Goal: Transaction & Acquisition: Obtain resource

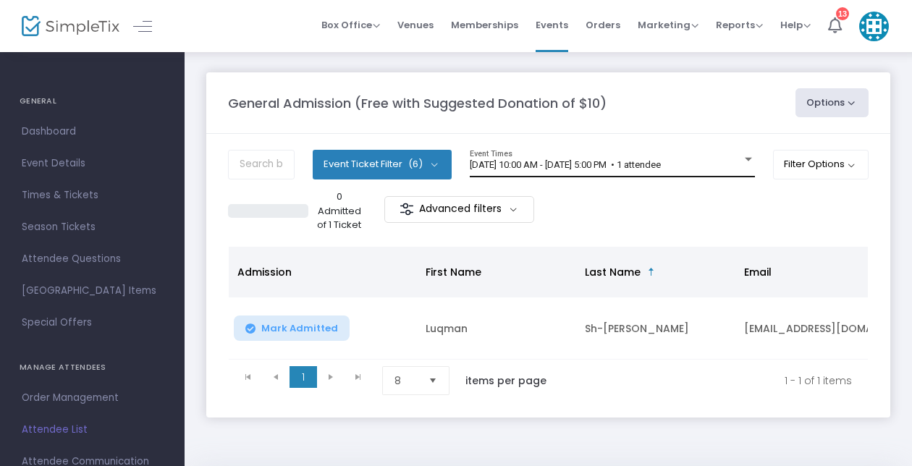
click at [727, 155] on div "[DATE] 10:00 AM - [DATE] 5:00 PM • 1 attendee Event Times" at bounding box center [612, 164] width 285 height 28
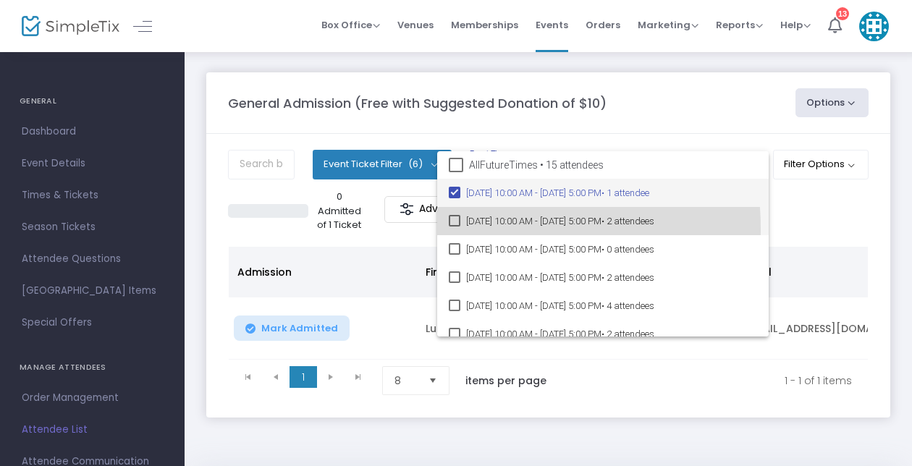
click at [452, 229] on mat-option "[DATE] 10:00 AM - [DATE] 5:00 PM • 2 attendees" at bounding box center [603, 221] width 332 height 28
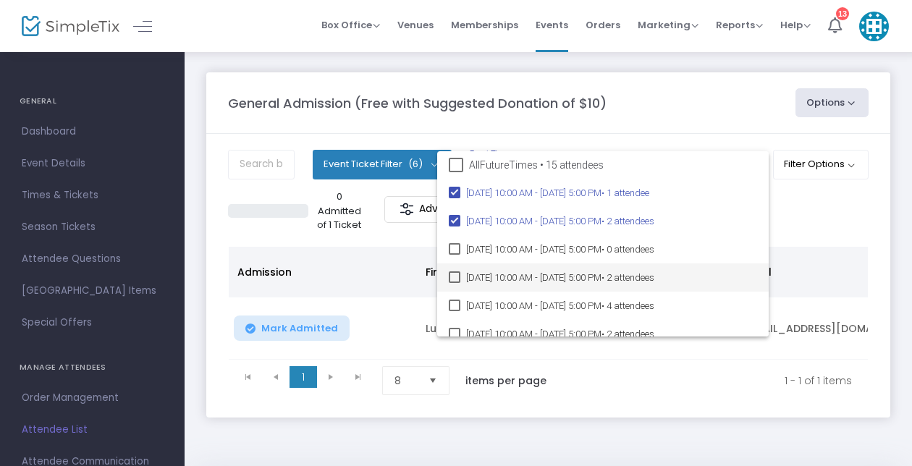
click at [450, 282] on mat-pseudo-checkbox at bounding box center [455, 277] width 12 height 12
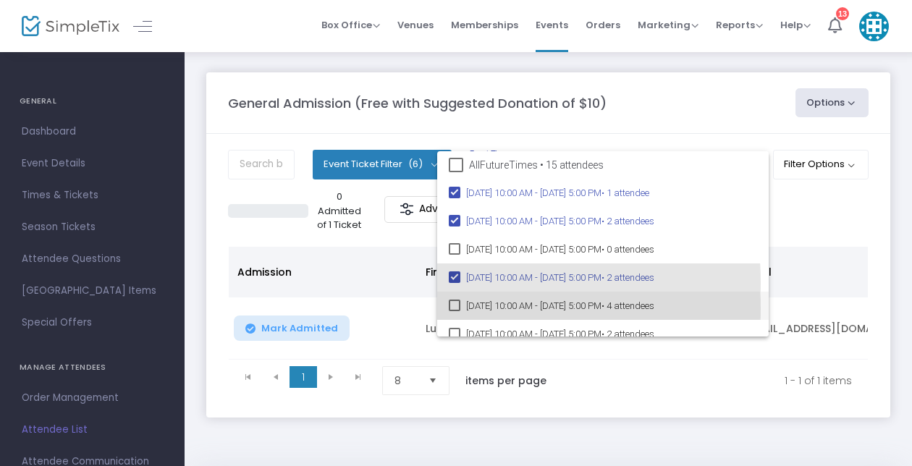
click at [455, 308] on mat-pseudo-checkbox at bounding box center [455, 306] width 12 height 12
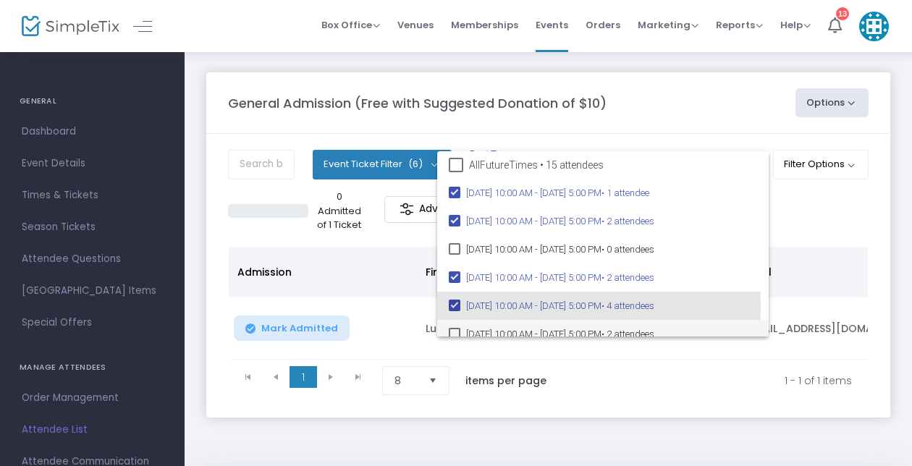
click at [455, 336] on mat-pseudo-checkbox at bounding box center [455, 334] width 12 height 12
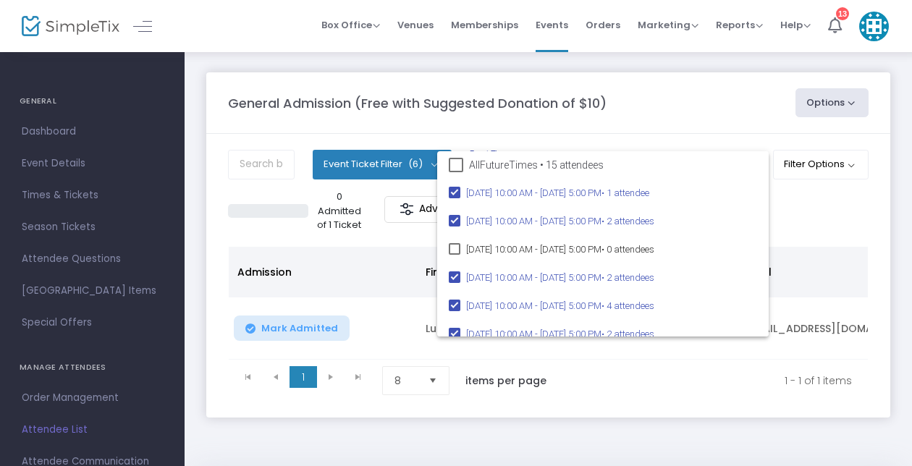
click at [700, 128] on div at bounding box center [456, 233] width 912 height 466
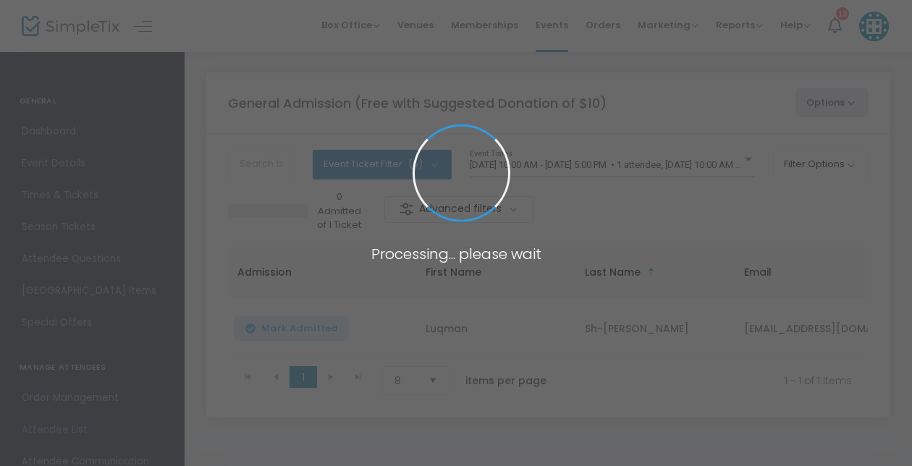
click at [797, 175] on span at bounding box center [456, 233] width 912 height 466
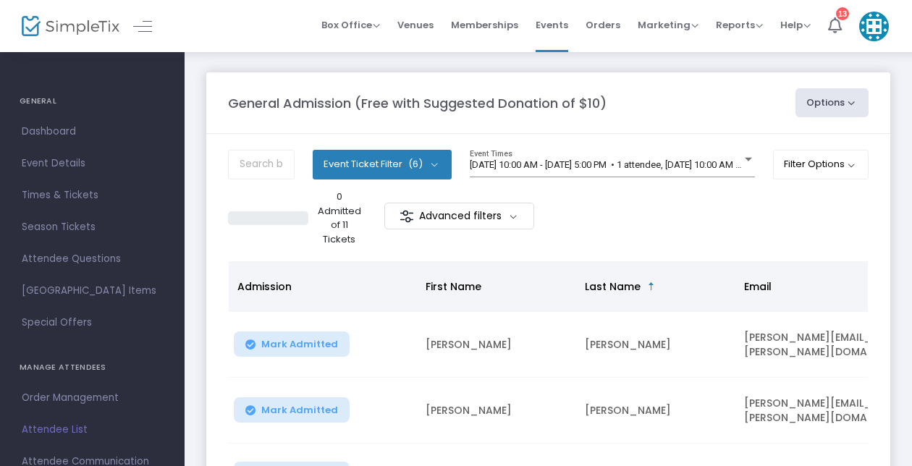
click at [817, 172] on button "Filter Options" at bounding box center [821, 164] width 96 height 29
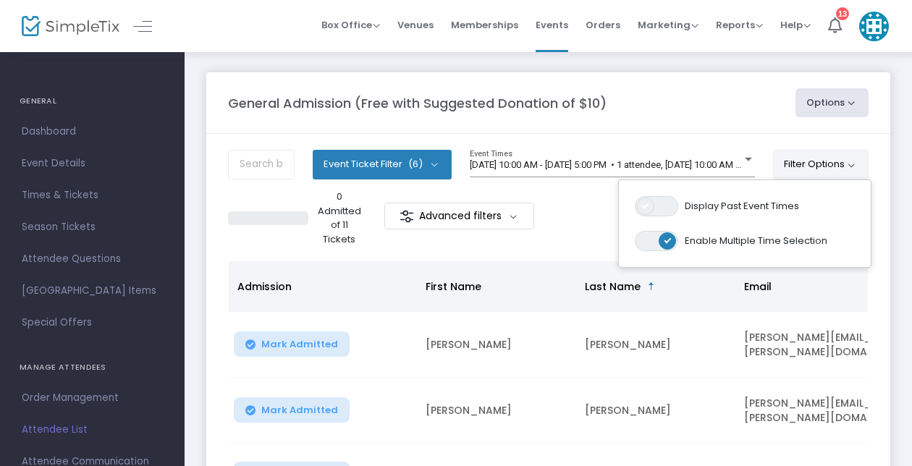
click at [649, 212] on span at bounding box center [645, 206] width 17 height 17
click at [743, 167] on div at bounding box center [612, 165] width 285 height 11
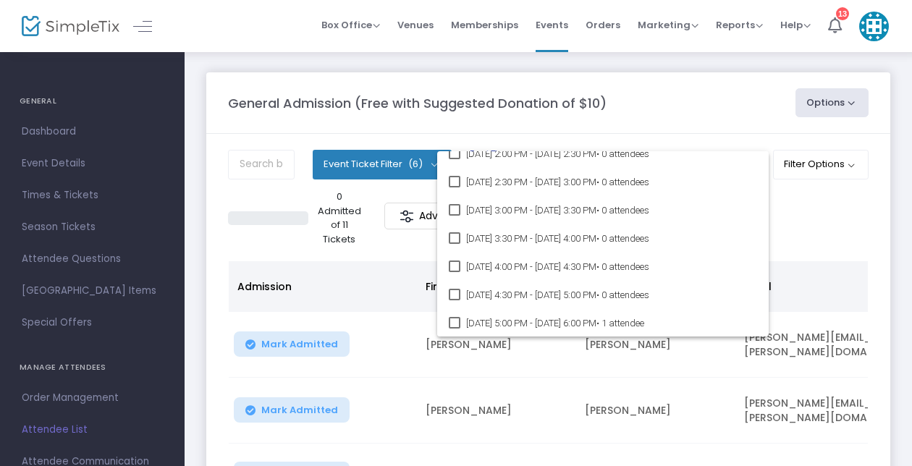
scroll to position [11136, 0]
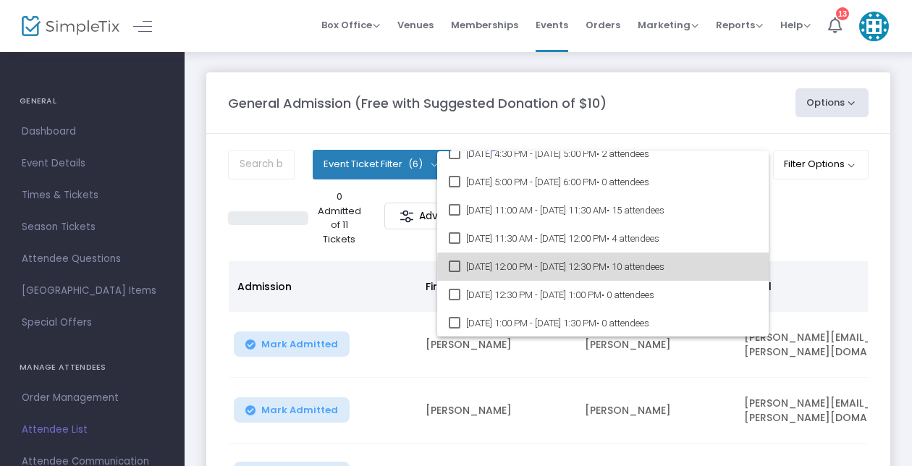
drag, startPoint x: 759, startPoint y: 269, endPoint x: 759, endPoint y: 277, distance: 8.7
click at [759, 277] on mat-option "[DATE] 12:00 PM - [DATE] 12:30 PM • 10 attendees" at bounding box center [603, 267] width 332 height 28
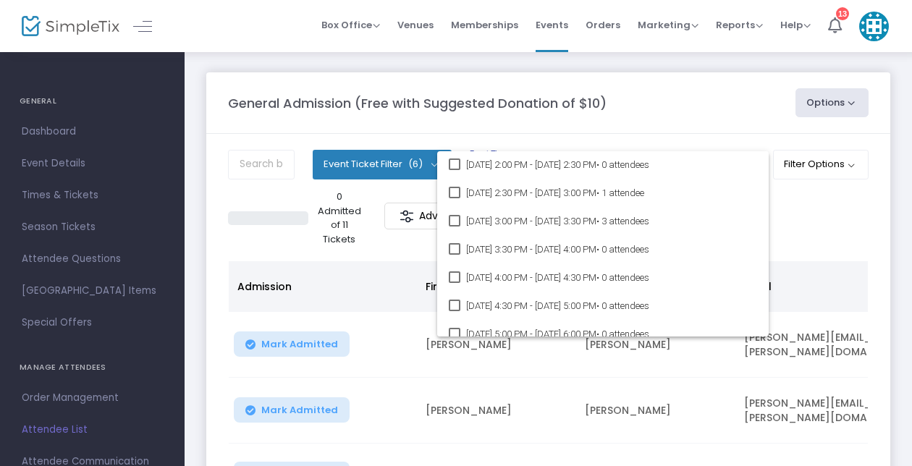
scroll to position [11073, 0]
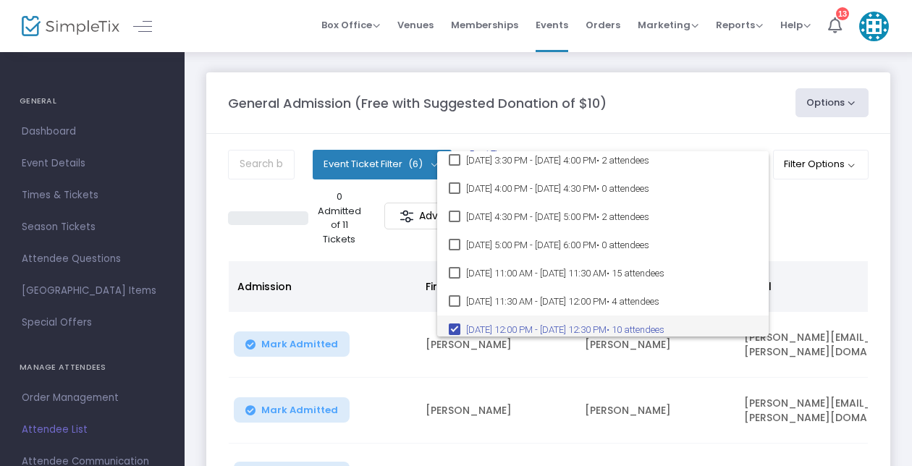
click at [463, 329] on mat-option "[DATE] 12:00 PM - [DATE] 12:30 PM • 10 attendees" at bounding box center [603, 330] width 332 height 28
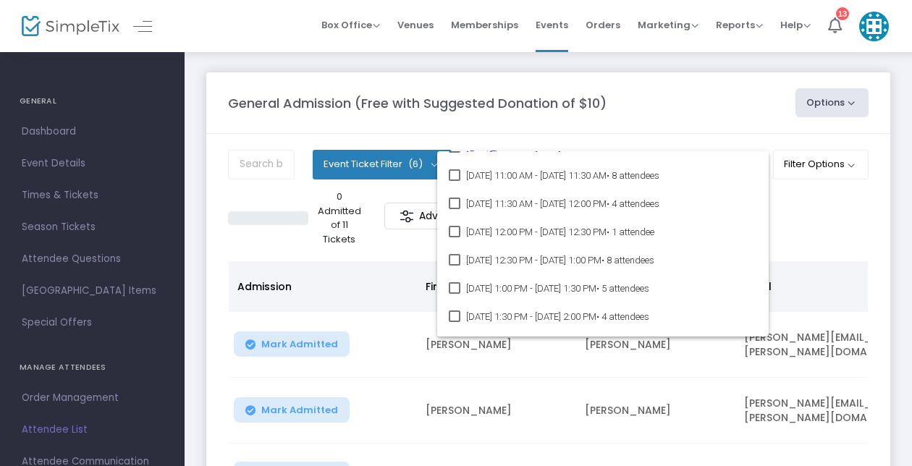
drag, startPoint x: 769, startPoint y: 287, endPoint x: 754, endPoint y: 367, distance: 81.1
click at [754, 367] on div "All Times • 18227 attendees [DATE] 11:00 AM - [DATE] 11:30 AM • 0 attendees [DA…" at bounding box center [456, 233] width 912 height 466
drag, startPoint x: 754, startPoint y: 367, endPoint x: 746, endPoint y: 232, distance: 134.9
click at [746, 227] on span "[DATE] 2:00 PM - [DATE] 2:30 PM • 1 attendee" at bounding box center [611, 230] width 291 height 28
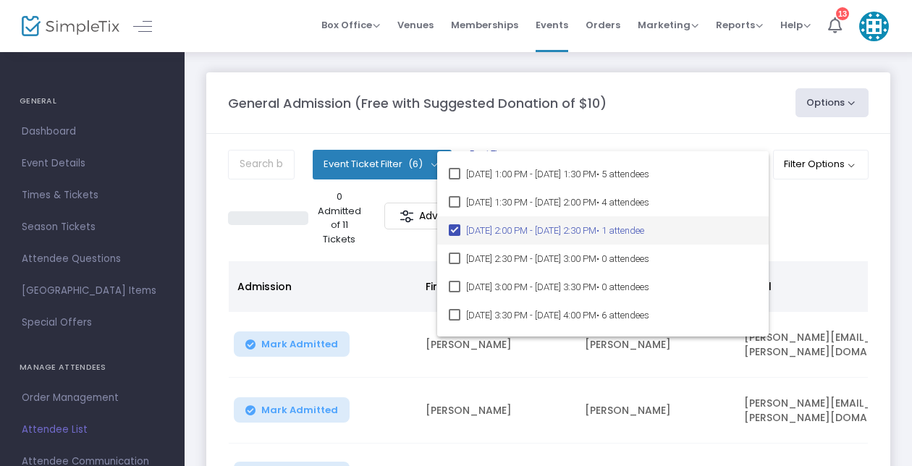
click at [455, 232] on mat-pseudo-checkbox at bounding box center [455, 230] width 12 height 12
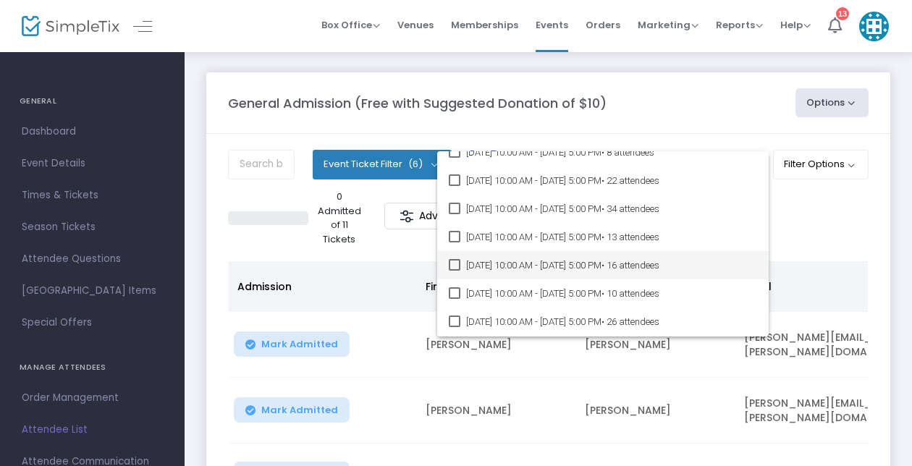
scroll to position [82006, 0]
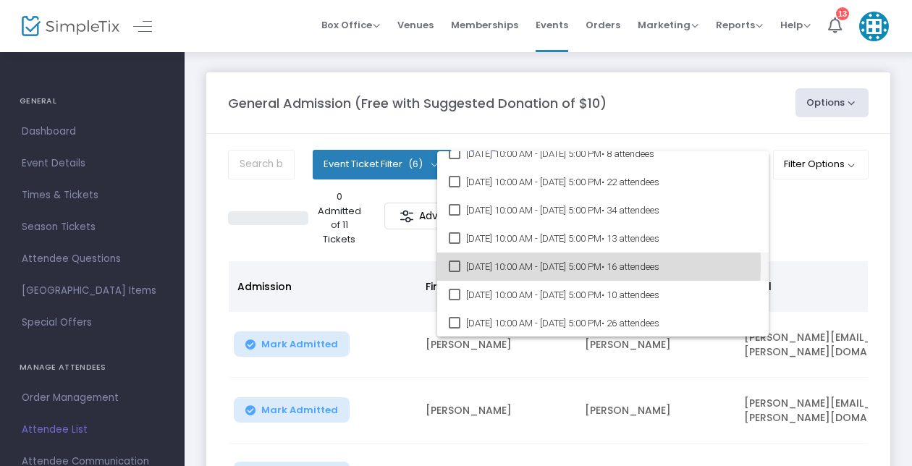
click at [459, 265] on mat-pseudo-checkbox at bounding box center [455, 267] width 12 height 12
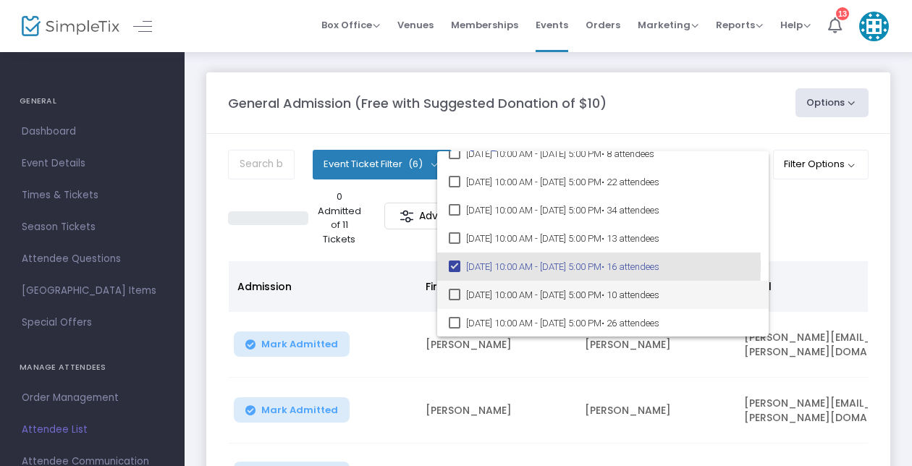
click at [458, 296] on mat-pseudo-checkbox at bounding box center [455, 295] width 12 height 12
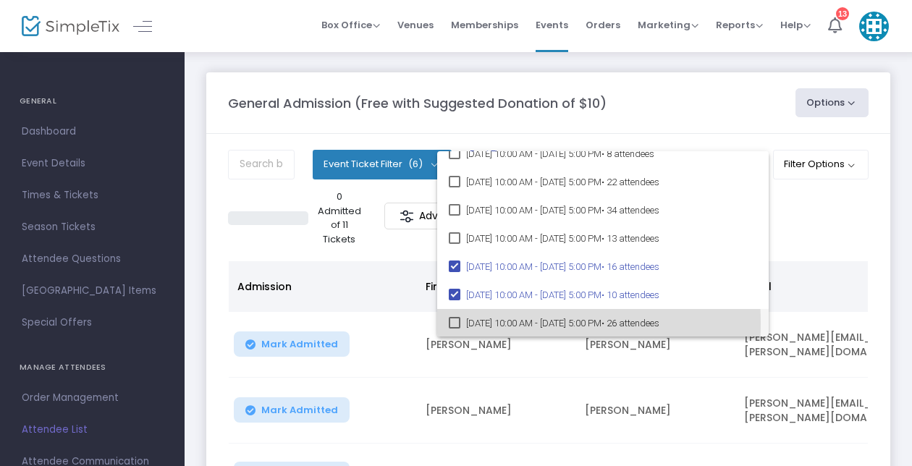
click at [455, 323] on mat-pseudo-checkbox at bounding box center [455, 323] width 12 height 12
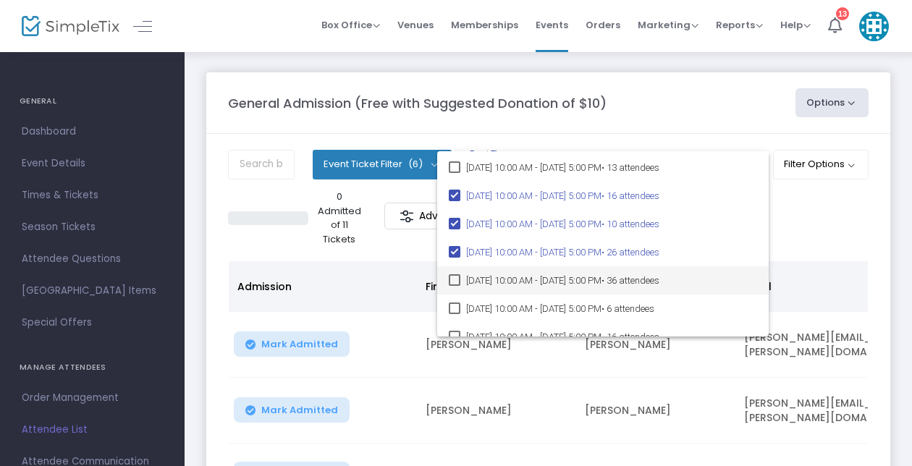
scroll to position [82078, 0]
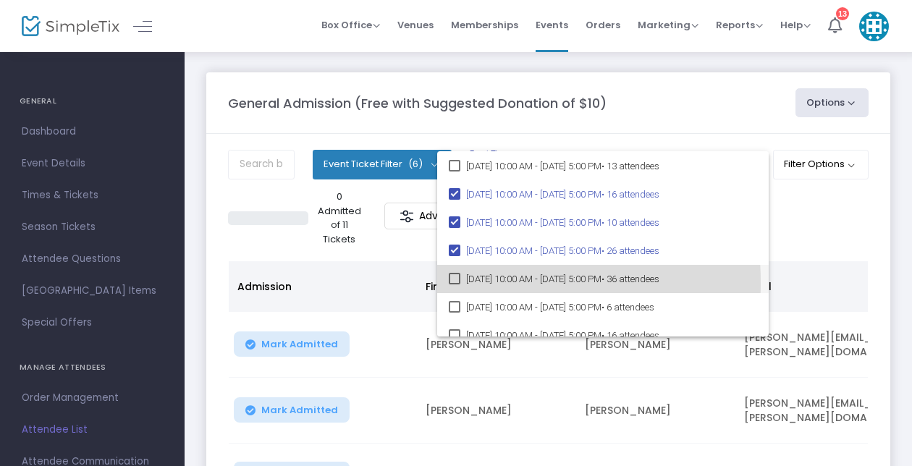
click at [450, 282] on mat-pseudo-checkbox at bounding box center [455, 279] width 12 height 12
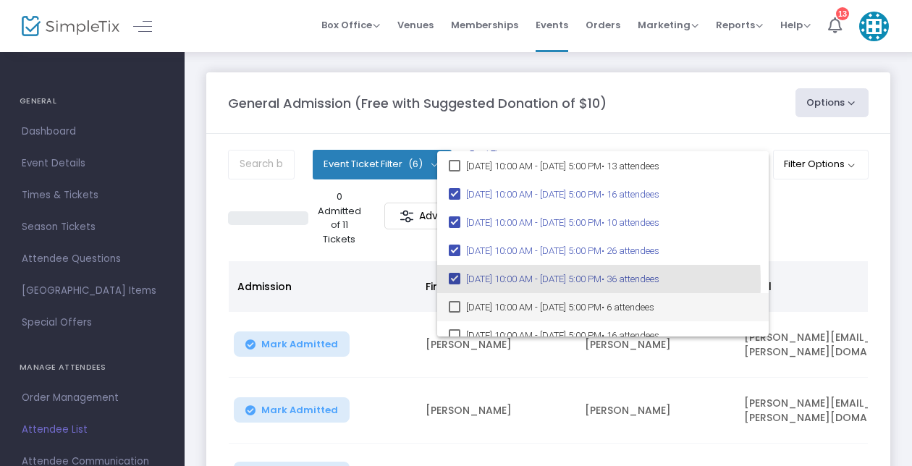
click at [454, 307] on mat-pseudo-checkbox at bounding box center [455, 307] width 12 height 12
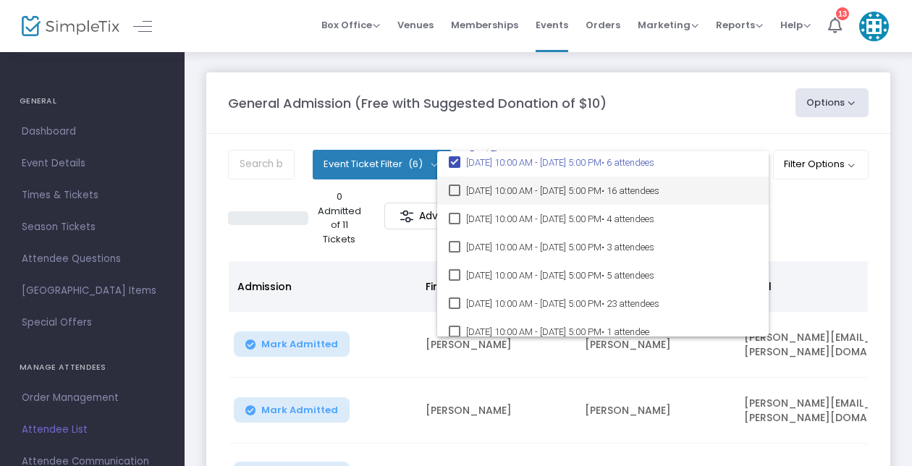
click at [451, 188] on mat-pseudo-checkbox at bounding box center [455, 191] width 12 height 12
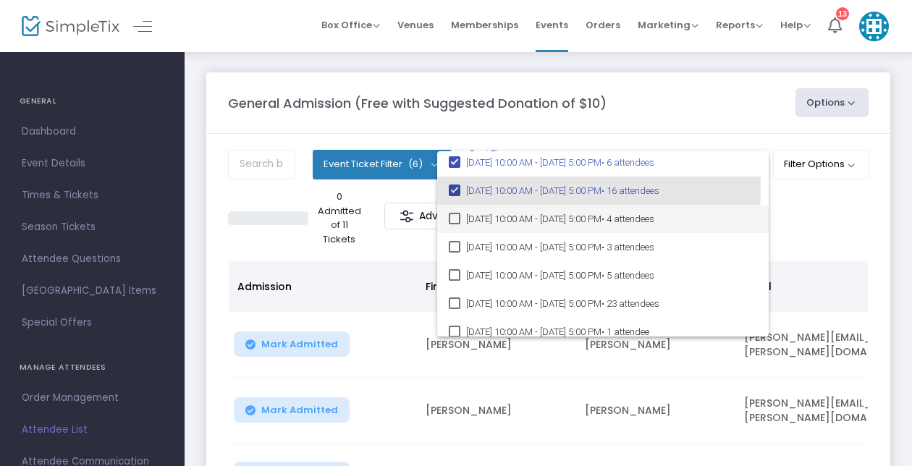
scroll to position [82221, 0]
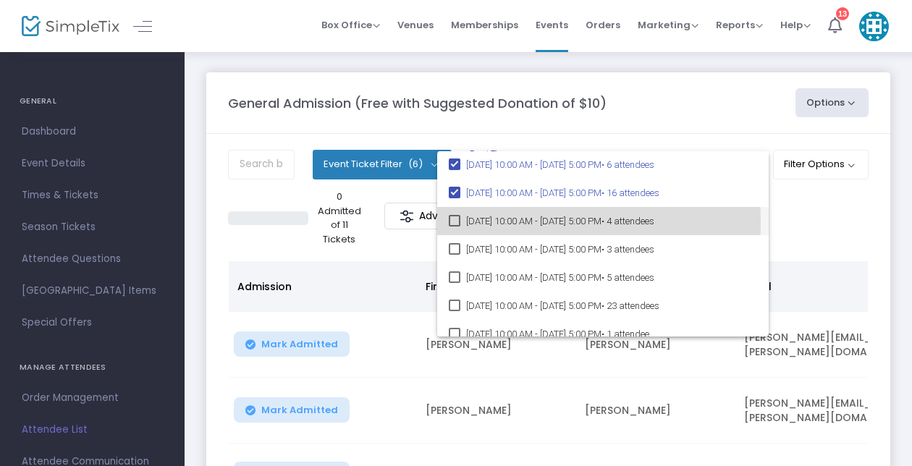
click at [461, 222] on mat-option "[DATE] 10:00 AM - [DATE] 5:00 PM • 4 attendees" at bounding box center [603, 221] width 332 height 28
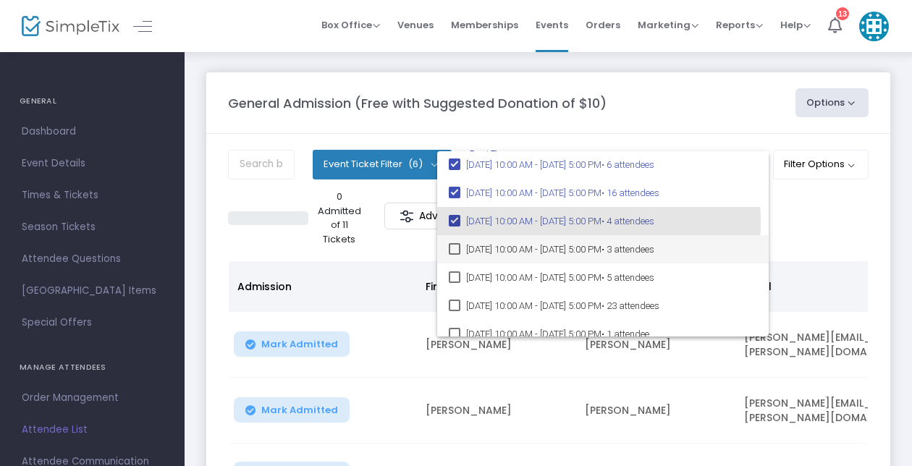
click at [460, 247] on mat-option "[DATE] 10:00 AM - [DATE] 5:00 PM • 3 attendees" at bounding box center [603, 249] width 332 height 28
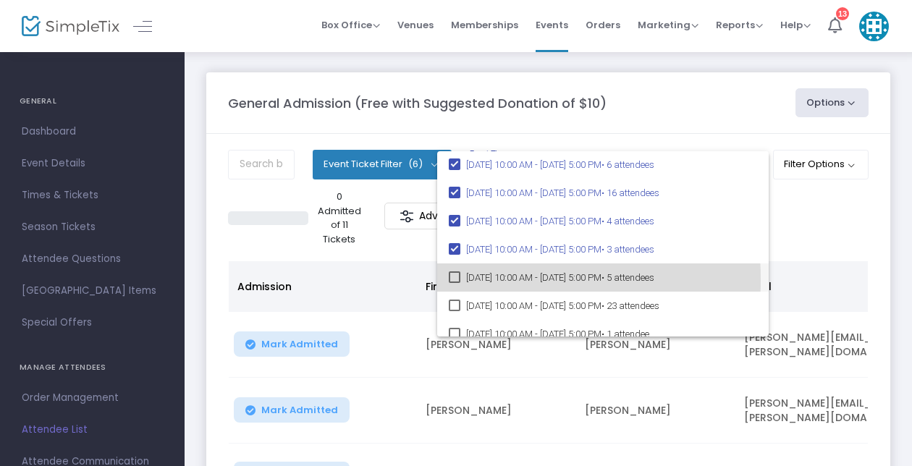
click at [455, 279] on mat-pseudo-checkbox at bounding box center [455, 277] width 12 height 12
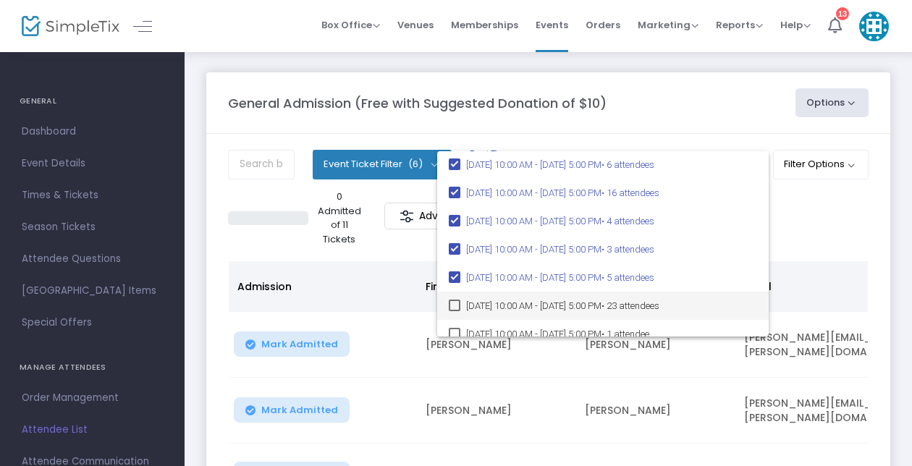
click at [453, 301] on mat-pseudo-checkbox at bounding box center [455, 306] width 12 height 12
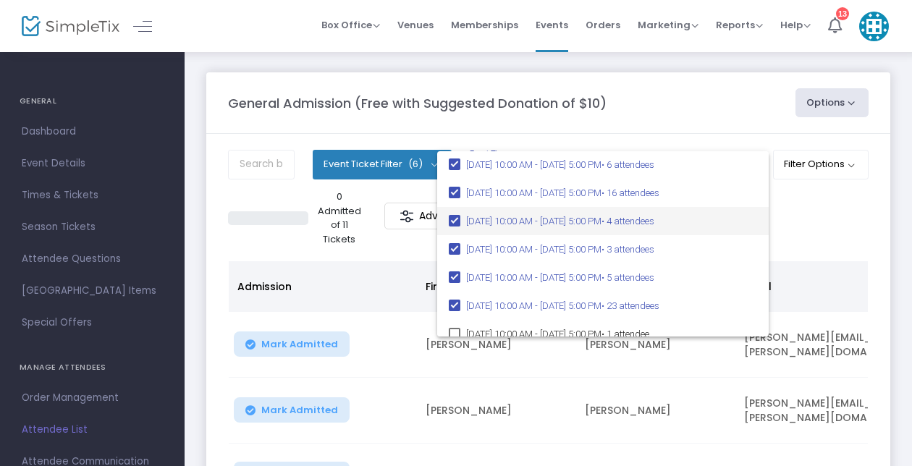
scroll to position [82294, 0]
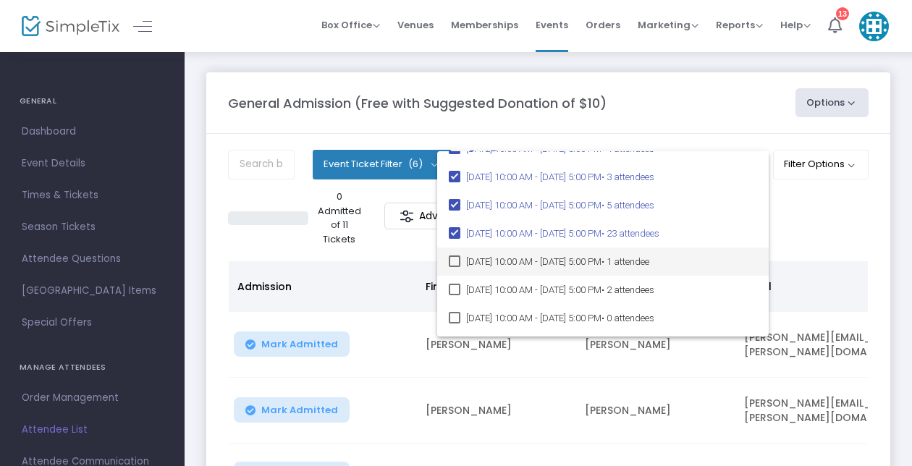
click at [449, 264] on mat-pseudo-checkbox at bounding box center [455, 262] width 12 height 12
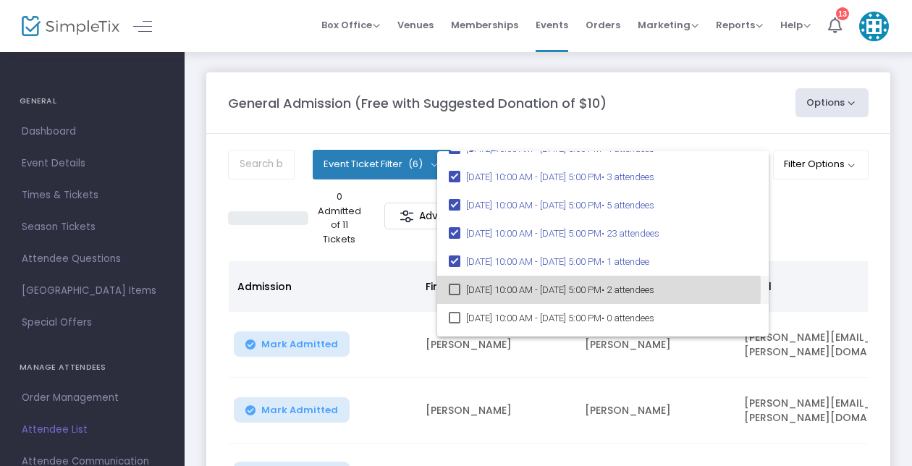
click at [452, 290] on mat-pseudo-checkbox at bounding box center [455, 290] width 12 height 12
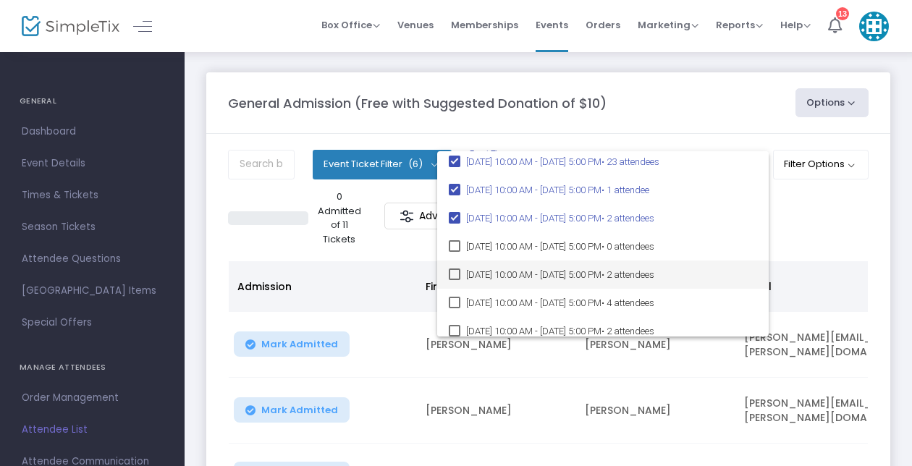
scroll to position [82366, 0]
click at [453, 279] on mat-pseudo-checkbox at bounding box center [455, 274] width 12 height 12
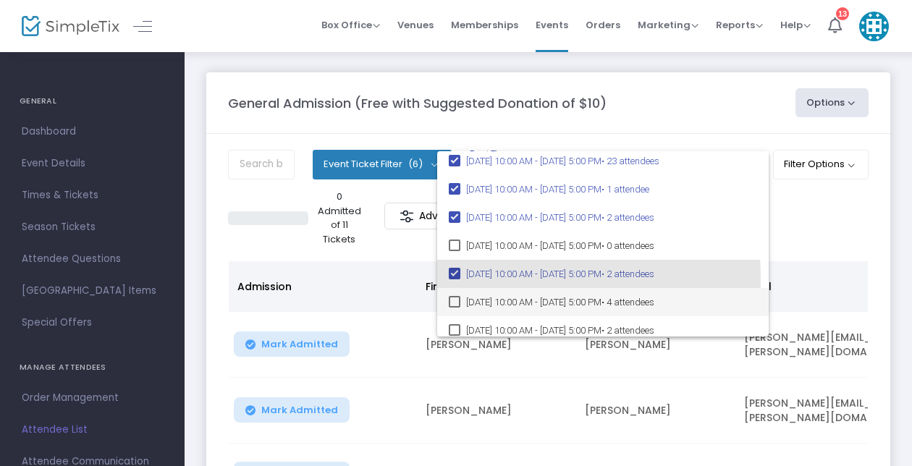
click at [453, 296] on mat-pseudo-checkbox at bounding box center [455, 302] width 12 height 12
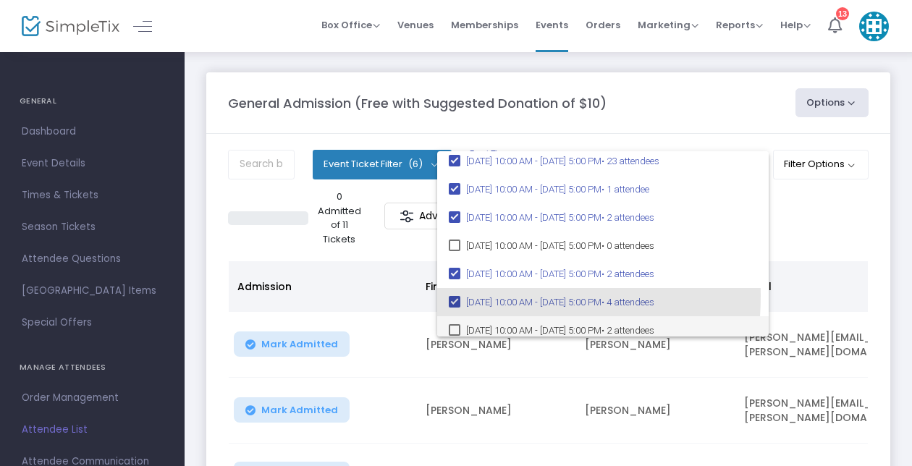
click at [457, 329] on mat-pseudo-checkbox at bounding box center [455, 330] width 12 height 12
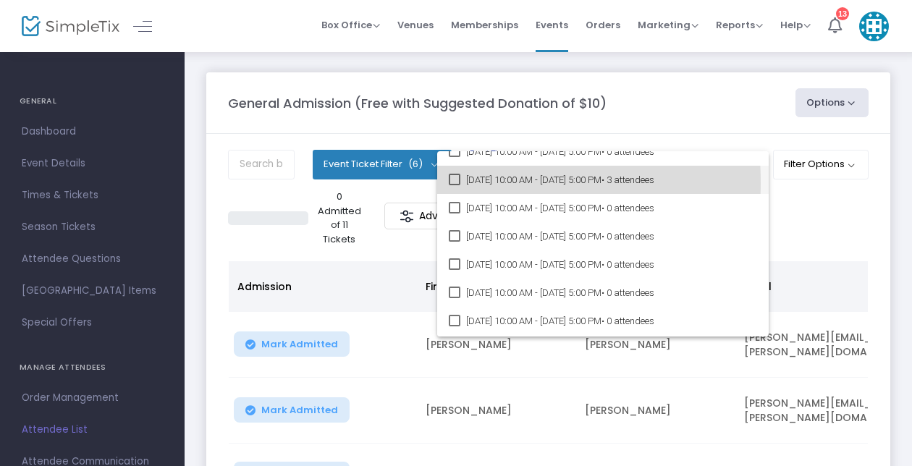
click at [457, 182] on mat-pseudo-checkbox at bounding box center [455, 180] width 12 height 12
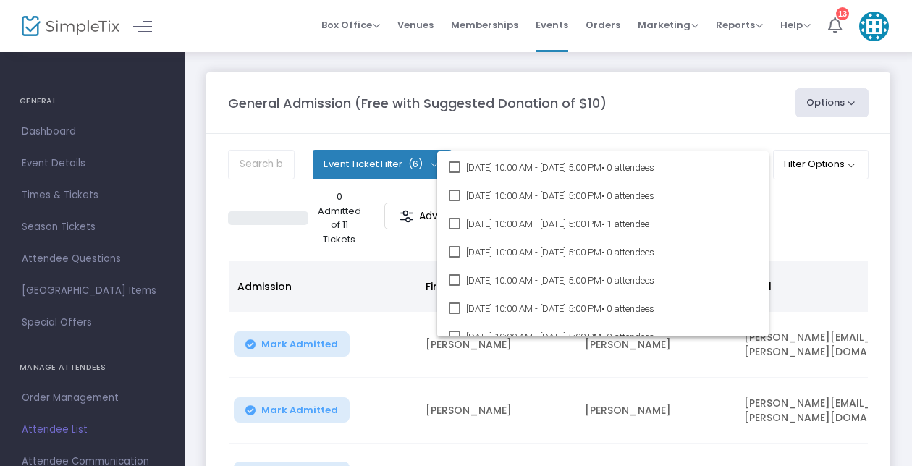
scroll to position [83656, 0]
click at [450, 222] on mat-pseudo-checkbox at bounding box center [455, 226] width 12 height 12
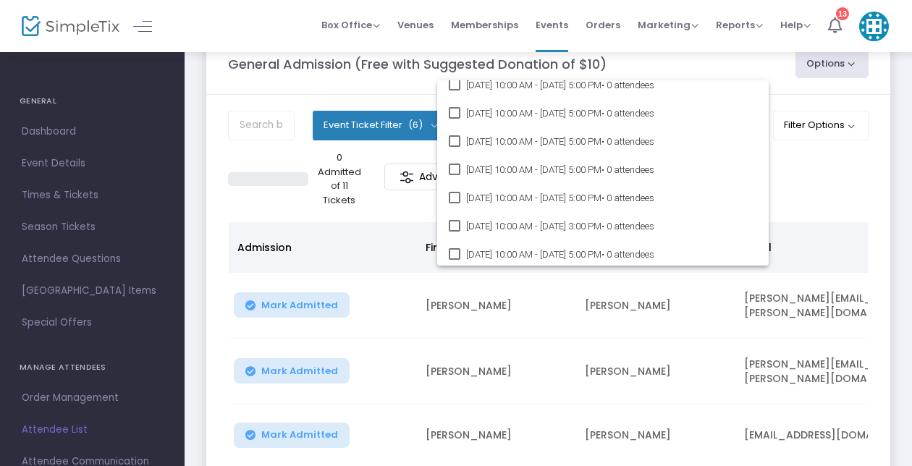
scroll to position [0, 0]
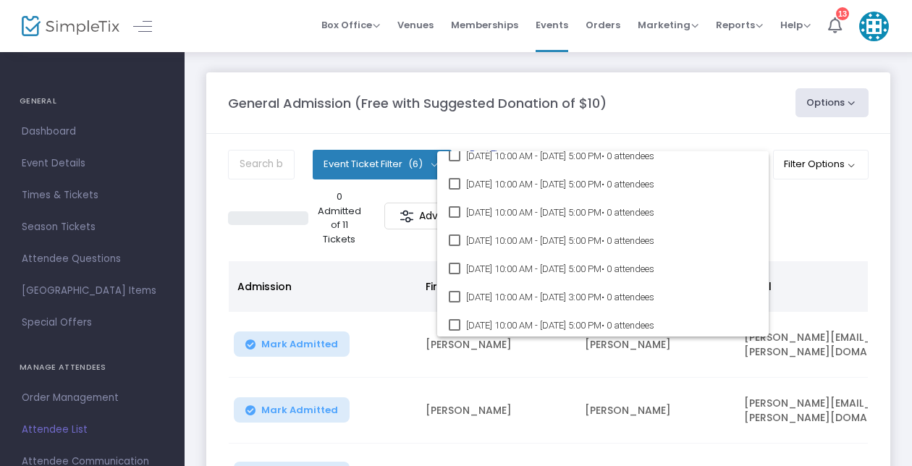
click at [717, 116] on div at bounding box center [456, 233] width 912 height 466
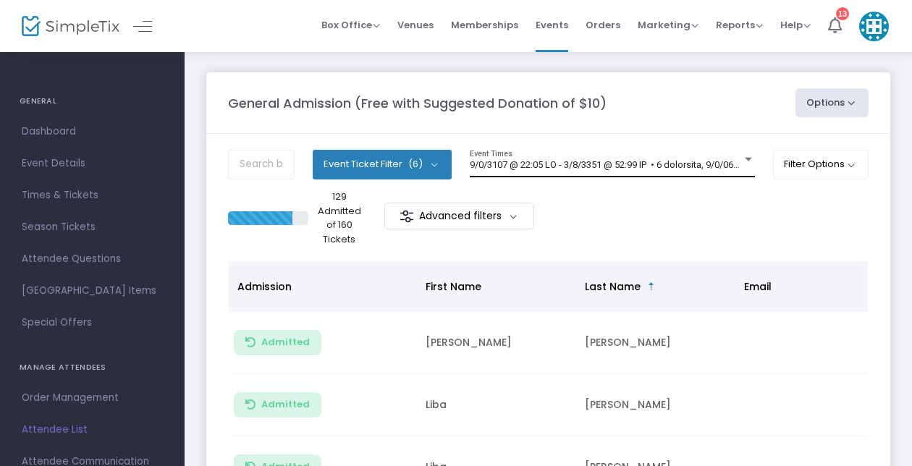
click at [696, 158] on div "Event Times" at bounding box center [612, 164] width 285 height 28
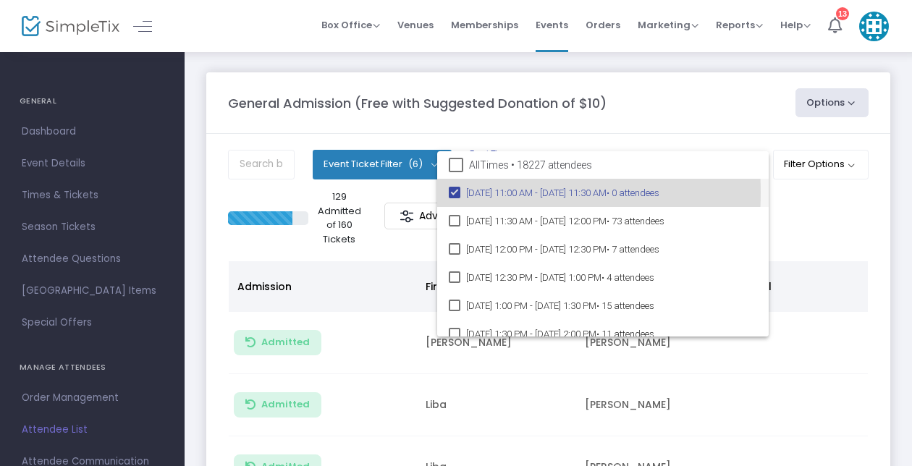
click at [458, 193] on mat-pseudo-checkbox at bounding box center [455, 193] width 12 height 12
click at [641, 114] on div at bounding box center [456, 233] width 912 height 466
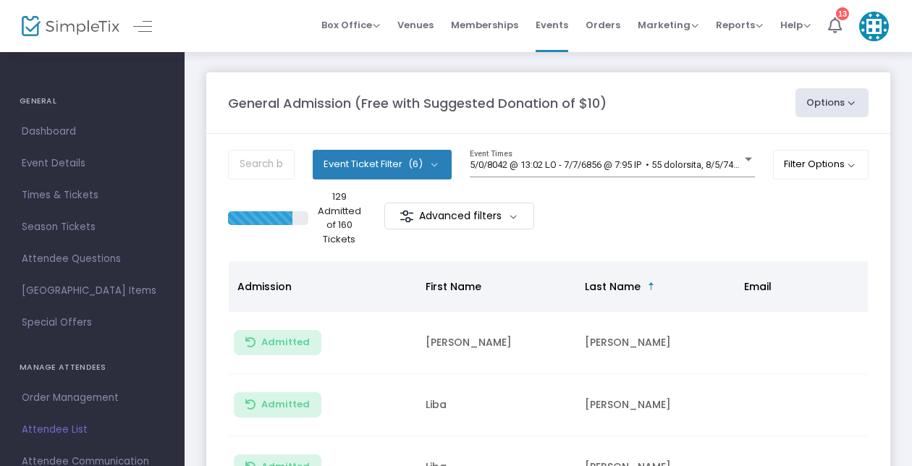
click at [817, 102] on button "Options" at bounding box center [833, 102] width 74 height 29
click at [775, 146] on li "Export List" at bounding box center [792, 146] width 133 height 28
radio input "false"
radio input "true"
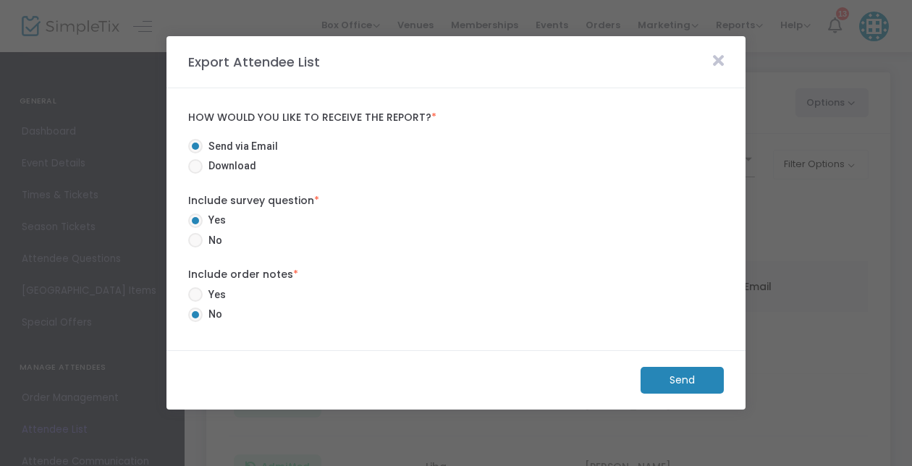
click at [188, 165] on span at bounding box center [195, 166] width 14 height 14
click at [195, 174] on input "Download" at bounding box center [195, 174] width 1 height 1
radio input "true"
click at [205, 245] on span "No" at bounding box center [213, 240] width 20 height 15
click at [195, 248] on input "No" at bounding box center [195, 248] width 1 height 1
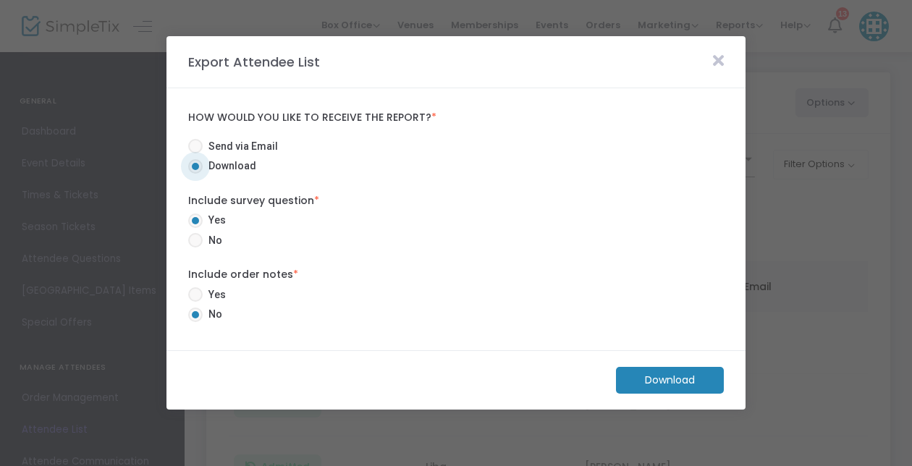
radio input "true"
click at [632, 369] on m-button "Download" at bounding box center [670, 380] width 108 height 27
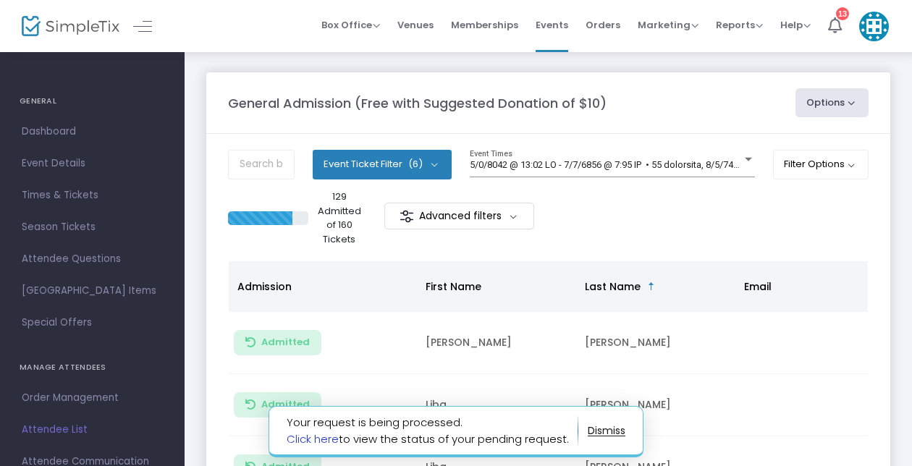
click at [329, 442] on link "Click here" at bounding box center [313, 438] width 52 height 15
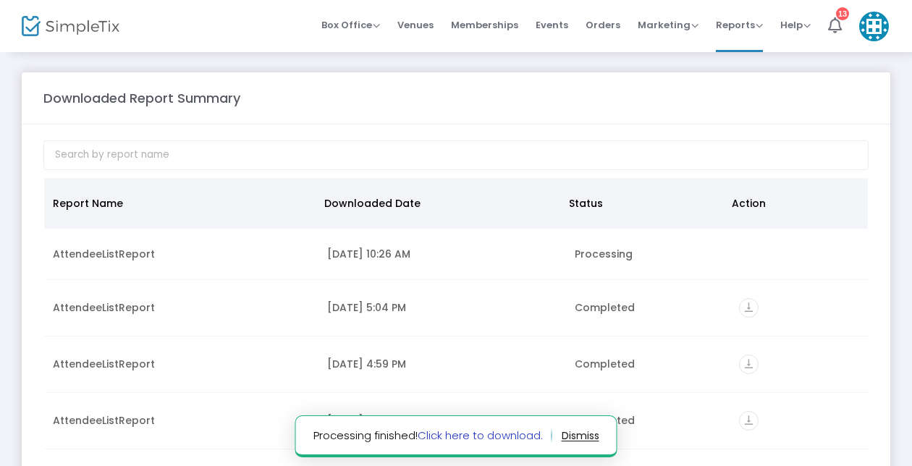
click at [480, 436] on link "Click here to download." at bounding box center [480, 435] width 125 height 15
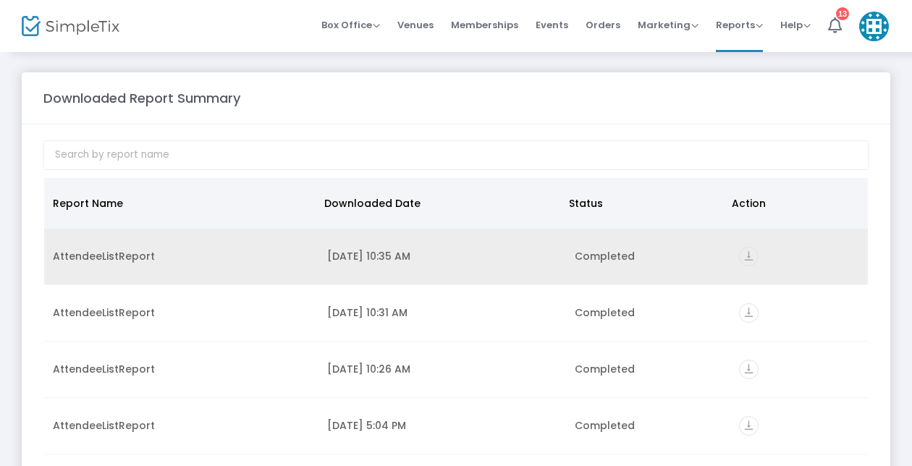
click at [743, 247] on icon "vertical_align_bottom" at bounding box center [749, 257] width 20 height 20
